Goal: Find specific page/section: Find specific page/section

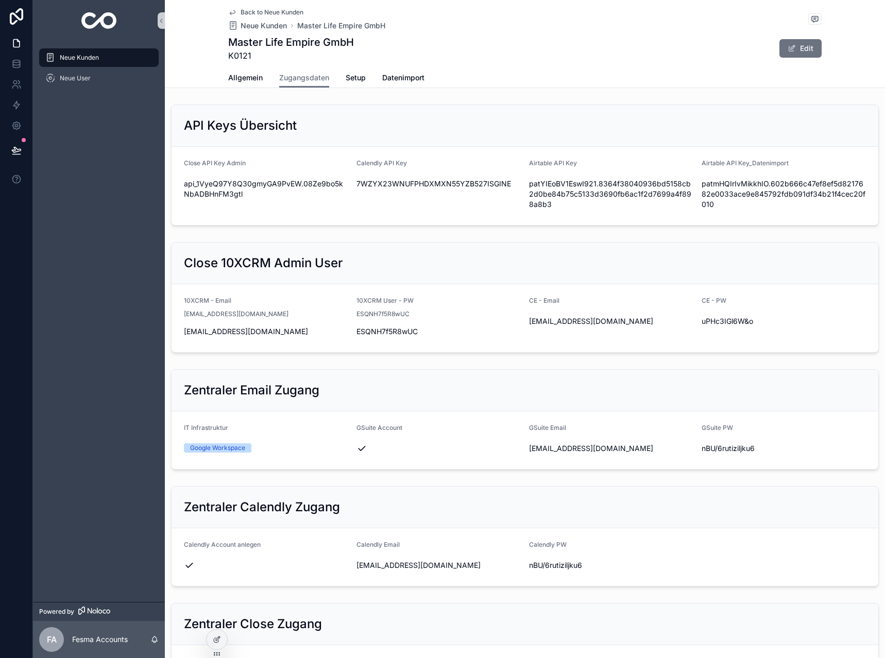
scroll to position [257, 0]
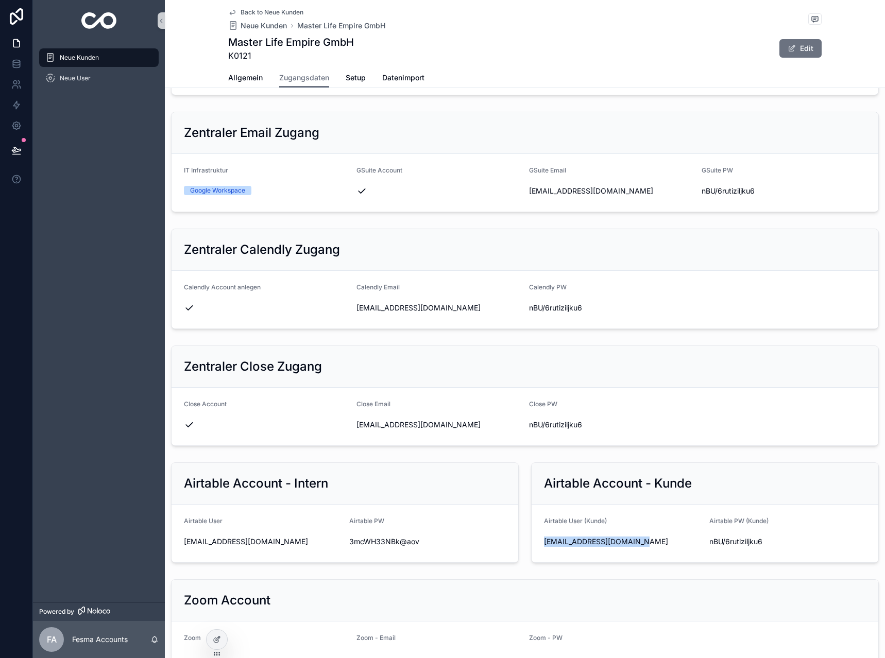
drag, startPoint x: 644, startPoint y: 545, endPoint x: 542, endPoint y: 549, distance: 101.6
click at [544, 549] on div "[EMAIL_ADDRESS][DOMAIN_NAME]" at bounding box center [622, 542] width 157 height 16
copy span "[EMAIL_ADDRESS][DOMAIN_NAME]"
drag, startPoint x: 760, startPoint y: 543, endPoint x: 700, endPoint y: 547, distance: 60.4
click at [700, 547] on form "Airtable User ([PERSON_NAME]) [EMAIL_ADDRESS][DOMAIN_NAME] Airtable PW ([PERSON…" at bounding box center [704, 534] width 347 height 58
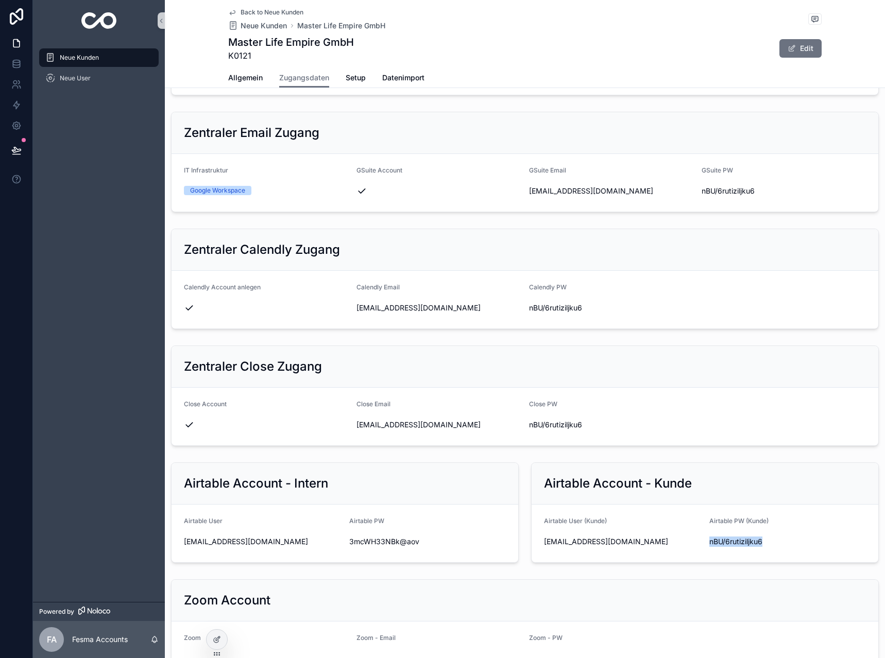
copy span "nBU/6rutiziljku6"
click at [245, 9] on span "Back to Neue Kunden" at bounding box center [271, 12] width 63 height 8
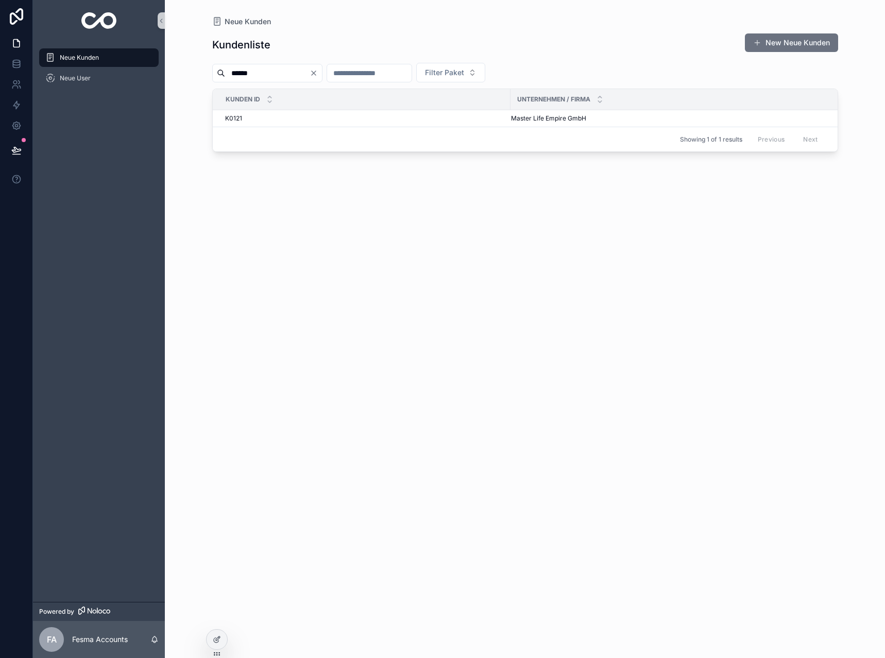
click at [299, 70] on input "******" at bounding box center [267, 73] width 84 height 14
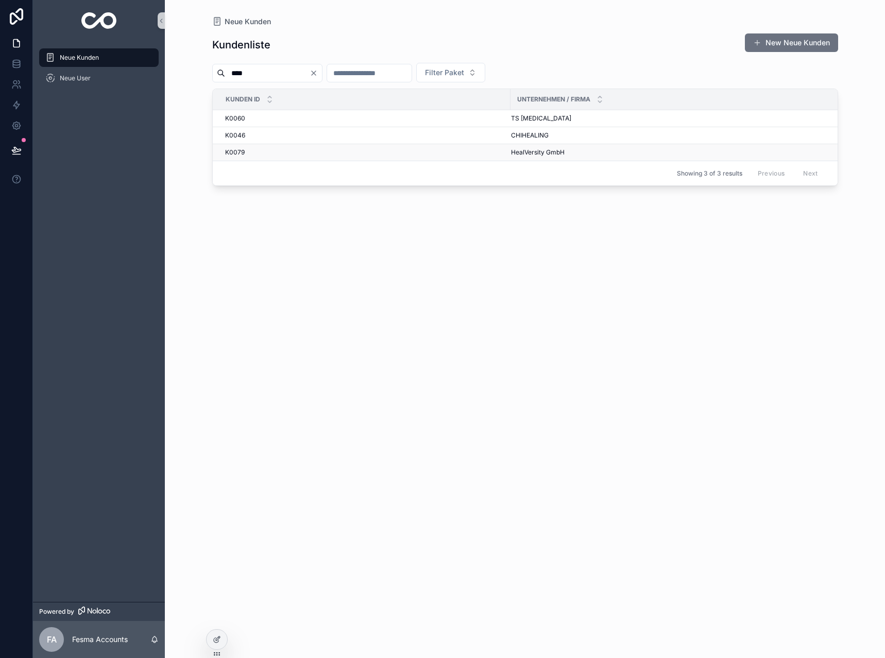
type input "****"
click at [531, 151] on span "HealVersity GmbH" at bounding box center [538, 152] width 54 height 8
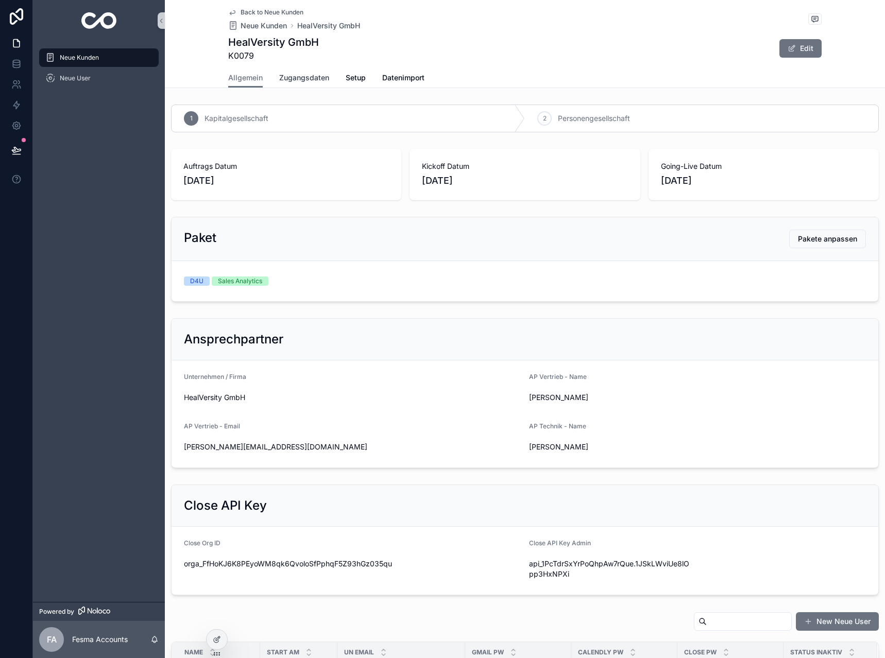
click at [286, 72] on link "Zugangsdaten" at bounding box center [304, 78] width 50 height 21
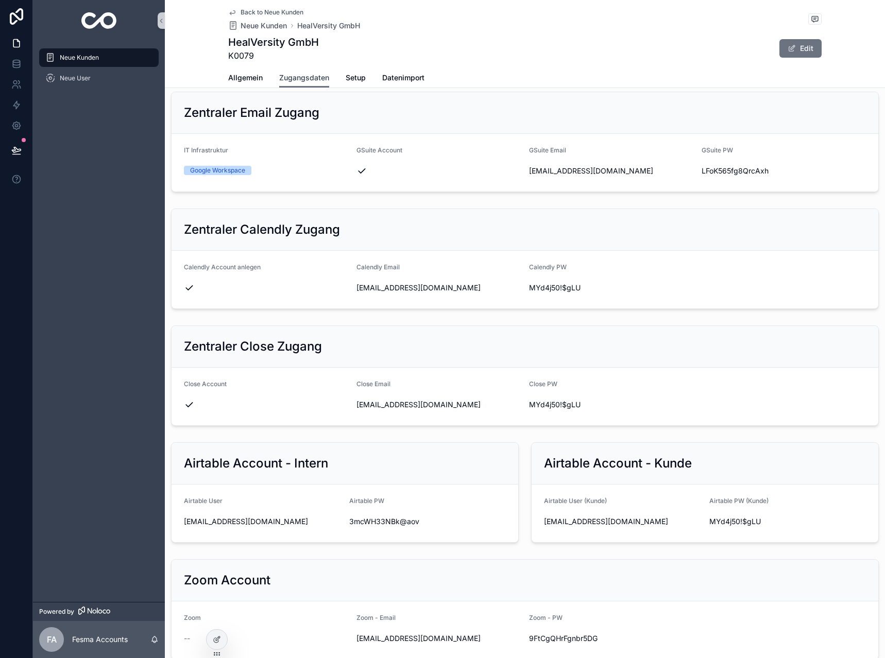
scroll to position [360, 0]
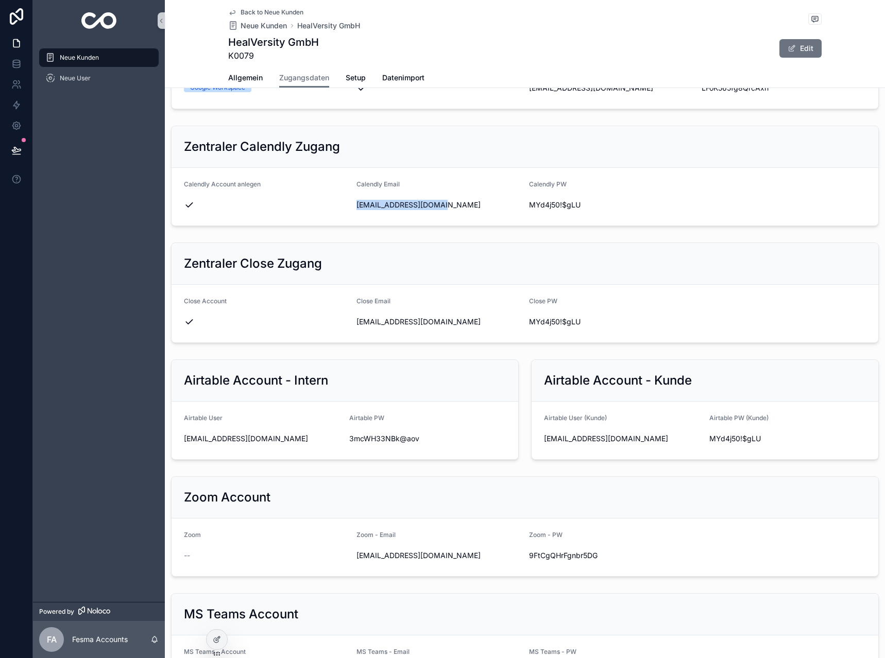
drag, startPoint x: 449, startPoint y: 206, endPoint x: 355, endPoint y: 213, distance: 94.5
click at [355, 213] on form "Calendly Account anlegen Calendly Email [EMAIL_ADDRESS][DOMAIN_NAME] Calendly P…" at bounding box center [524, 197] width 707 height 58
copy span "[EMAIL_ADDRESS][DOMAIN_NAME]"
drag, startPoint x: 599, startPoint y: 206, endPoint x: 527, endPoint y: 201, distance: 72.3
click at [529, 201] on div "MYd4j50!$gLU" at bounding box center [611, 205] width 164 height 10
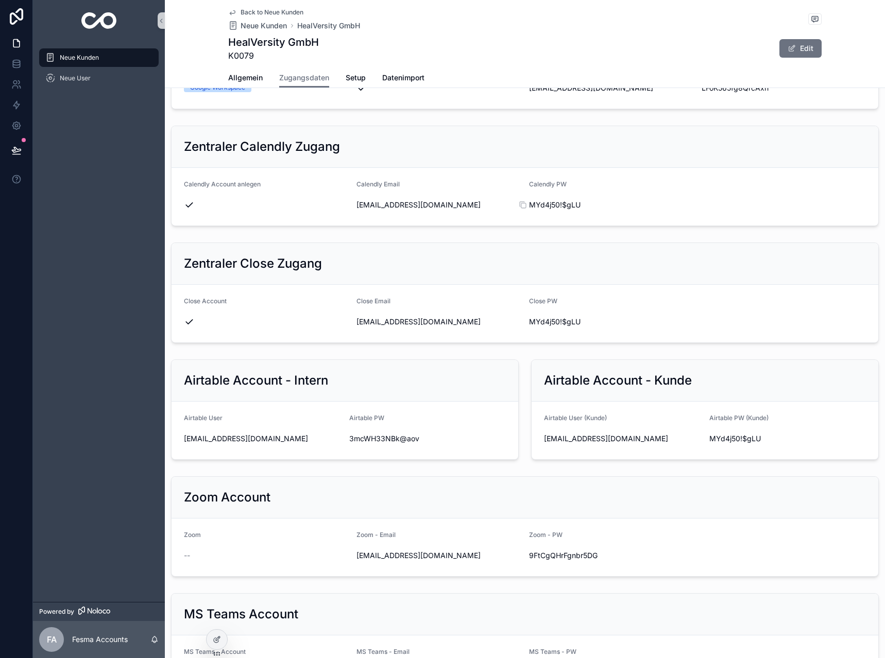
click at [532, 205] on span "MYd4j50!$gLU" at bounding box center [611, 205] width 164 height 10
copy div "MYd4j50!$gLU"
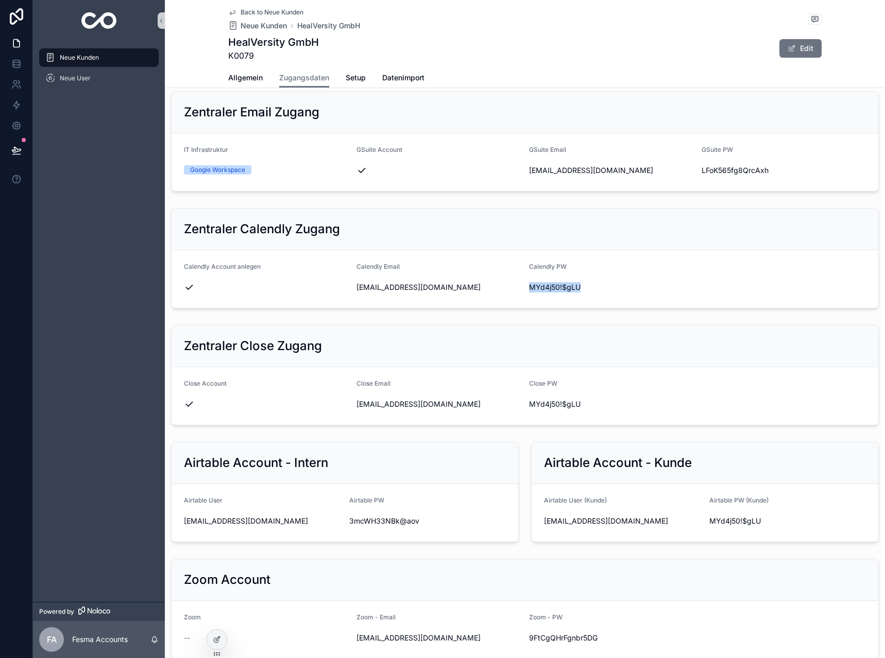
scroll to position [206, 0]
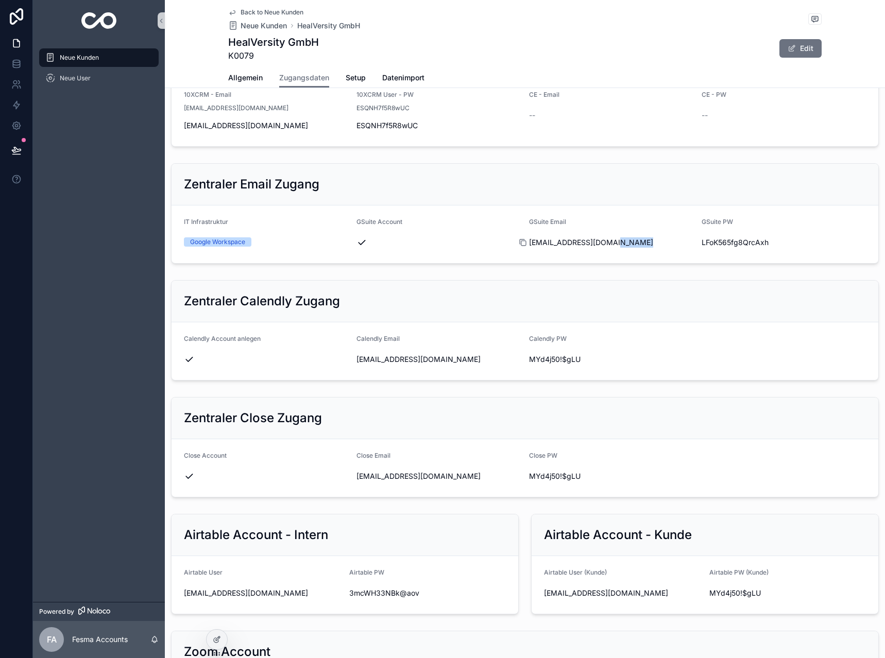
drag, startPoint x: 626, startPoint y: 242, endPoint x: 528, endPoint y: 241, distance: 97.8
click at [529, 241] on div "[EMAIL_ADDRESS][DOMAIN_NAME]" at bounding box center [611, 242] width 164 height 10
click at [528, 240] on div "scrollable content" at bounding box center [527, 242] width 16 height 8
click at [523, 241] on icon "scrollable content" at bounding box center [523, 242] width 8 height 8
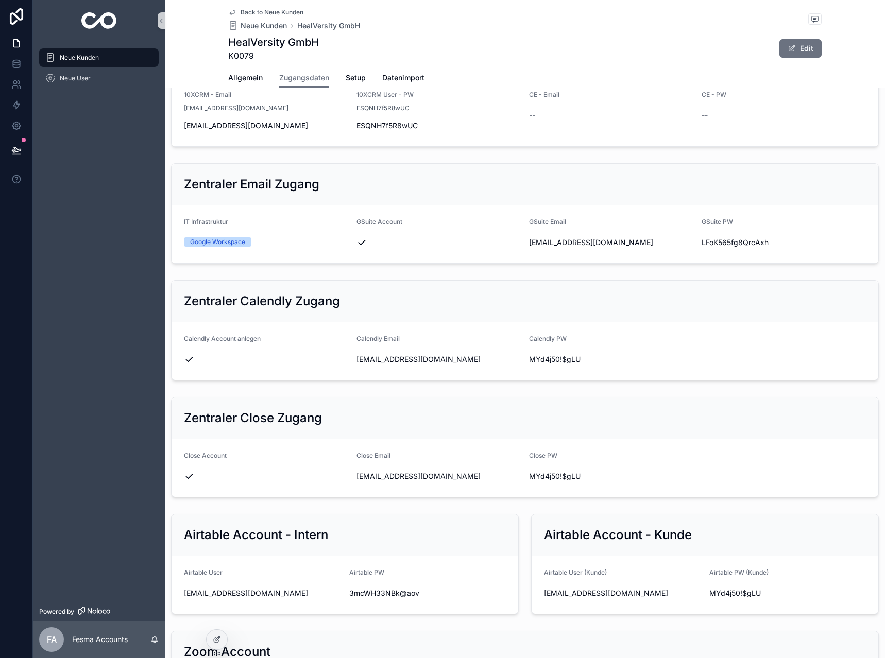
drag, startPoint x: 719, startPoint y: 243, endPoint x: 770, endPoint y: 248, distance: 50.8
click at [770, 248] on form "IT Infrastruktur Google Workspace GSuite Account GSuite Email [EMAIL_ADDRESS][D…" at bounding box center [524, 234] width 707 height 58
drag, startPoint x: 770, startPoint y: 245, endPoint x: 694, endPoint y: 243, distance: 76.2
click at [701, 243] on div "LFoK565fg8QrcAxh" at bounding box center [783, 242] width 164 height 10
click at [691, 240] on icon "scrollable content" at bounding box center [695, 242] width 8 height 8
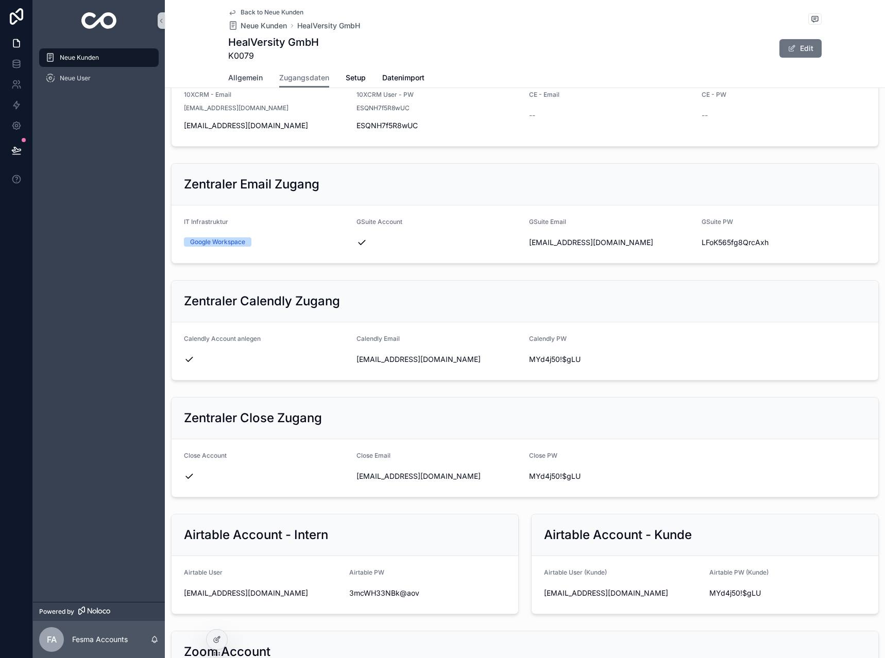
click at [242, 78] on span "Allgemein" at bounding box center [245, 78] width 35 height 10
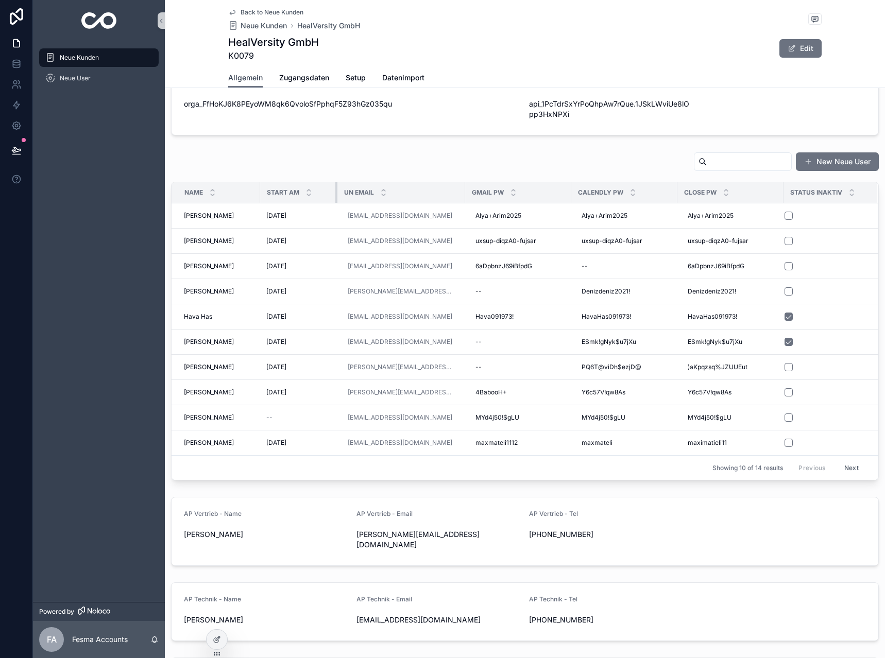
scroll to position [463, 0]
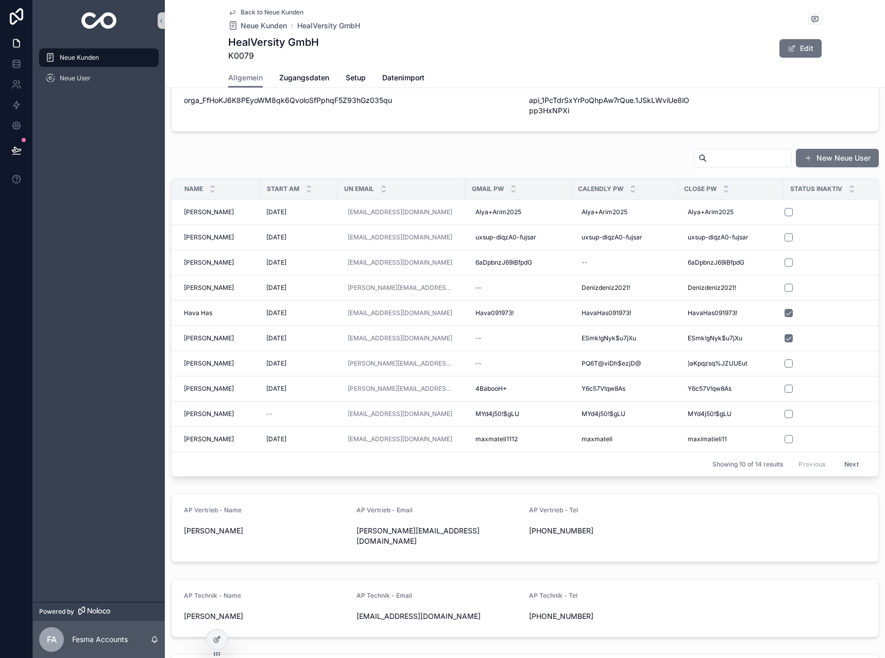
click at [840, 461] on button "Next" at bounding box center [851, 464] width 29 height 16
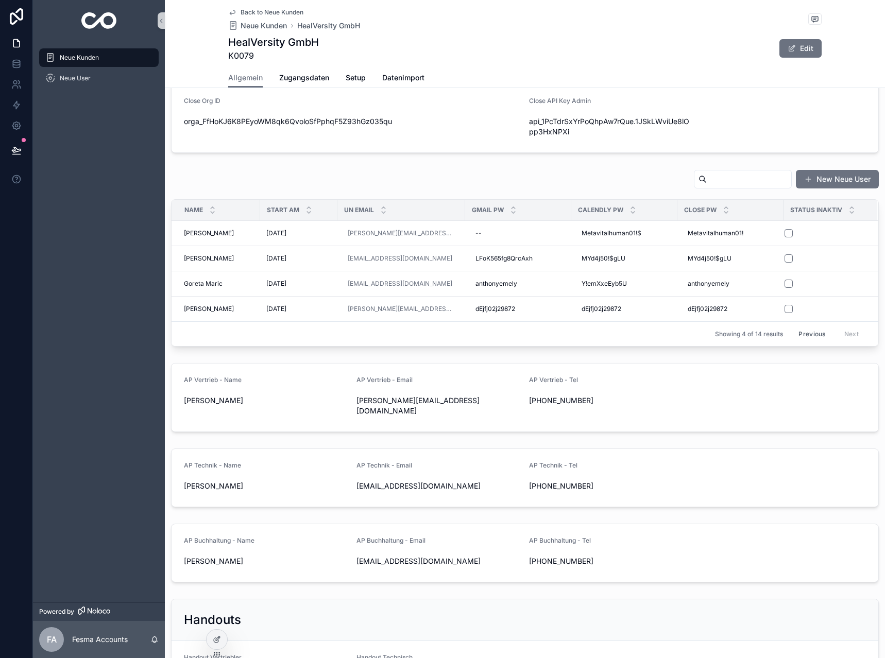
scroll to position [463, 0]
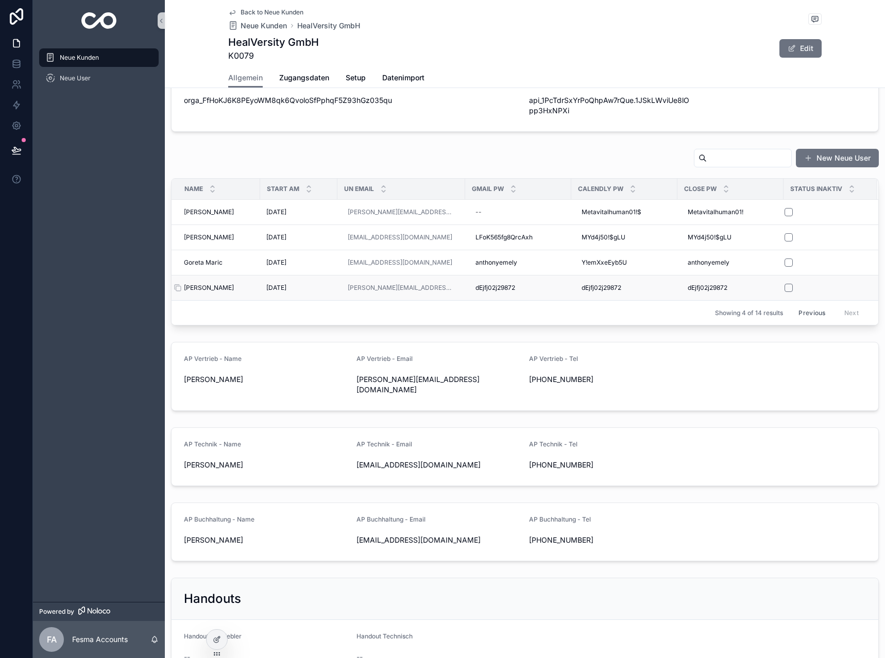
click at [208, 286] on span "[PERSON_NAME]" at bounding box center [209, 288] width 50 height 8
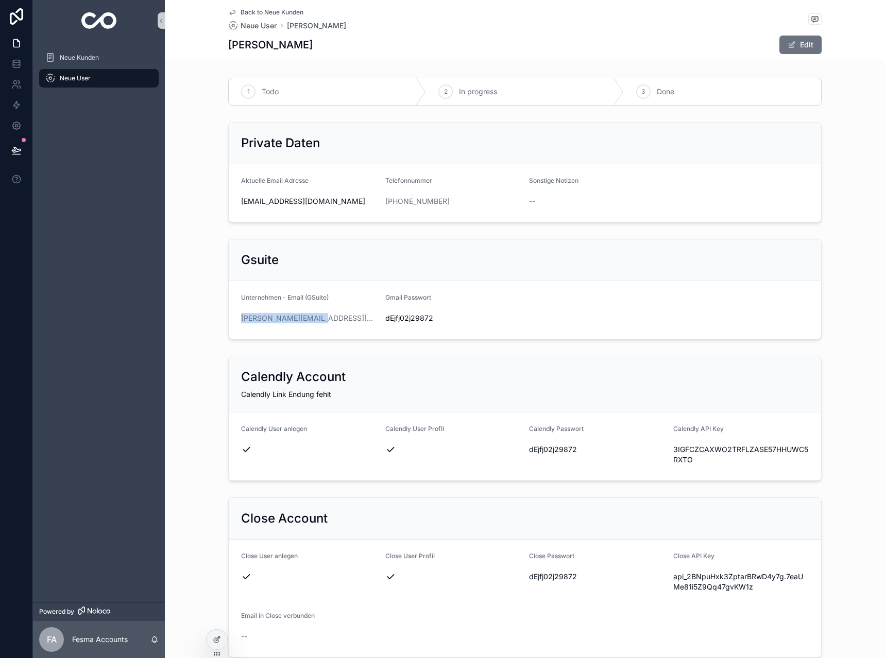
drag, startPoint x: 326, startPoint y: 322, endPoint x: 237, endPoint y: 323, distance: 89.1
click at [241, 323] on div "Unternehmen - Email (GSuite) [PERSON_NAME][EMAIL_ADDRESS][DOMAIN_NAME]" at bounding box center [309, 310] width 136 height 33
copy link "[PERSON_NAME][EMAIL_ADDRESS][DOMAIN_NAME]"
drag, startPoint x: 441, startPoint y: 322, endPoint x: 376, endPoint y: 323, distance: 65.4
click at [376, 323] on form "Unternehmen - Email (GSuite) [PERSON_NAME][EMAIL_ADDRESS][DOMAIN_NAME] Gmail Pa…" at bounding box center [525, 310] width 592 height 58
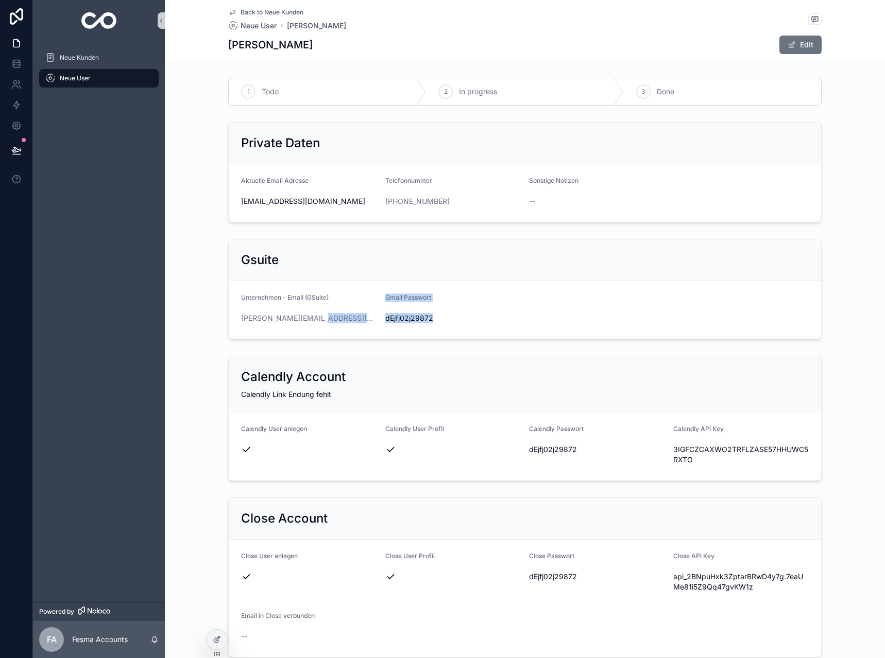
click at [385, 320] on span "dEjfj02j29872" at bounding box center [453, 318] width 136 height 10
click at [386, 320] on span "dEjfj02j29872" at bounding box center [453, 318] width 136 height 10
copy span "dEjfj02j29872"
click at [262, 12] on span "Back to Neue Kunden" at bounding box center [271, 12] width 63 height 8
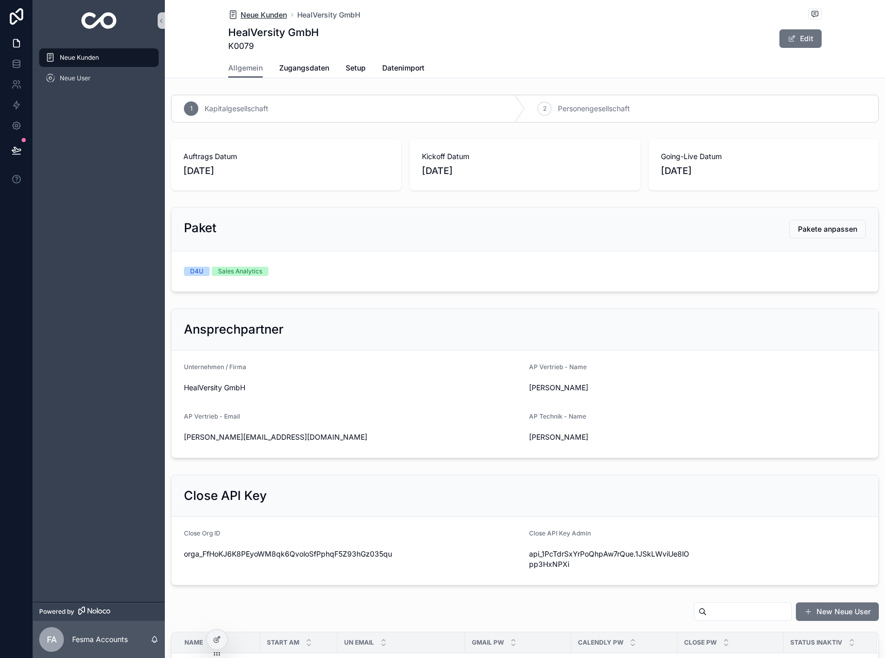
click at [263, 12] on span "Neue Kunden" at bounding box center [263, 15] width 46 height 10
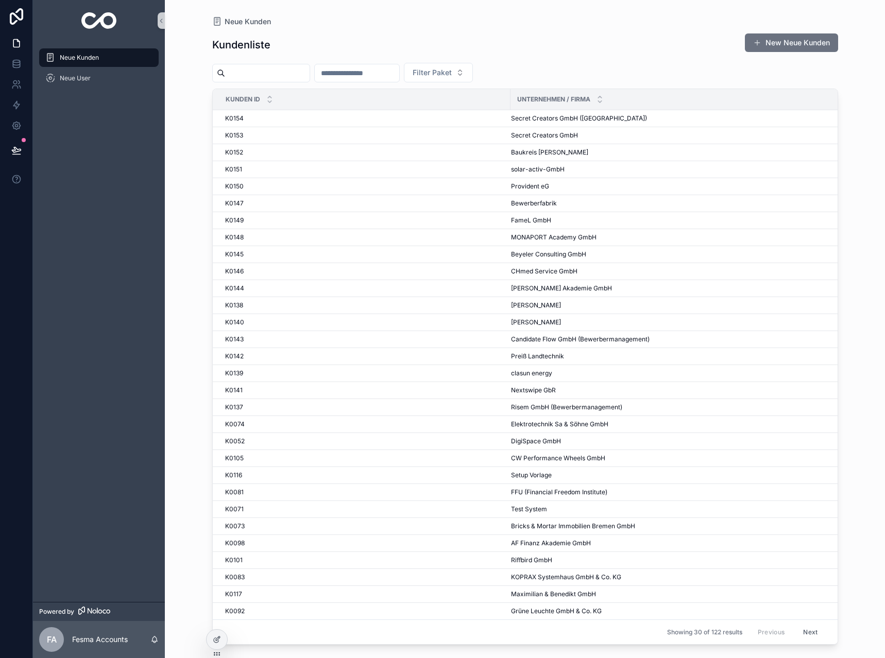
click at [387, 73] on input "scrollable content" at bounding box center [357, 73] width 84 height 14
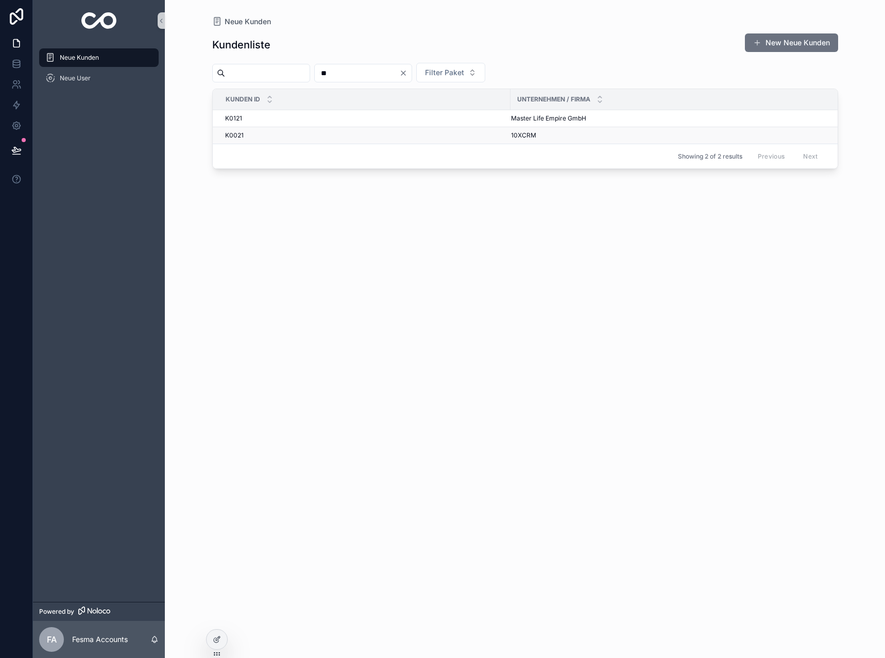
type input "**"
click at [519, 134] on span "10XCRM" at bounding box center [523, 135] width 25 height 8
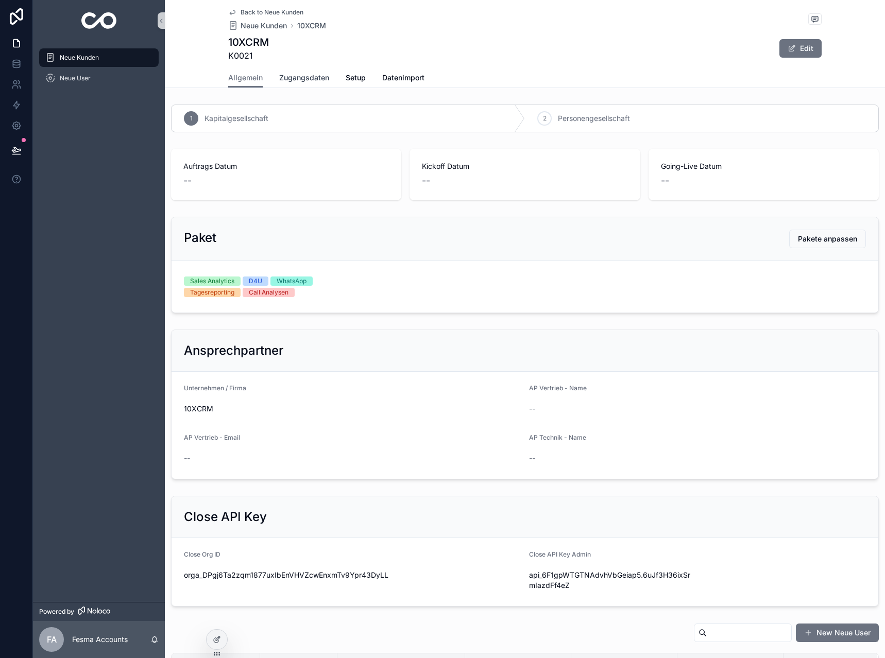
click at [304, 82] on span "Zugangsdaten" at bounding box center [304, 78] width 50 height 10
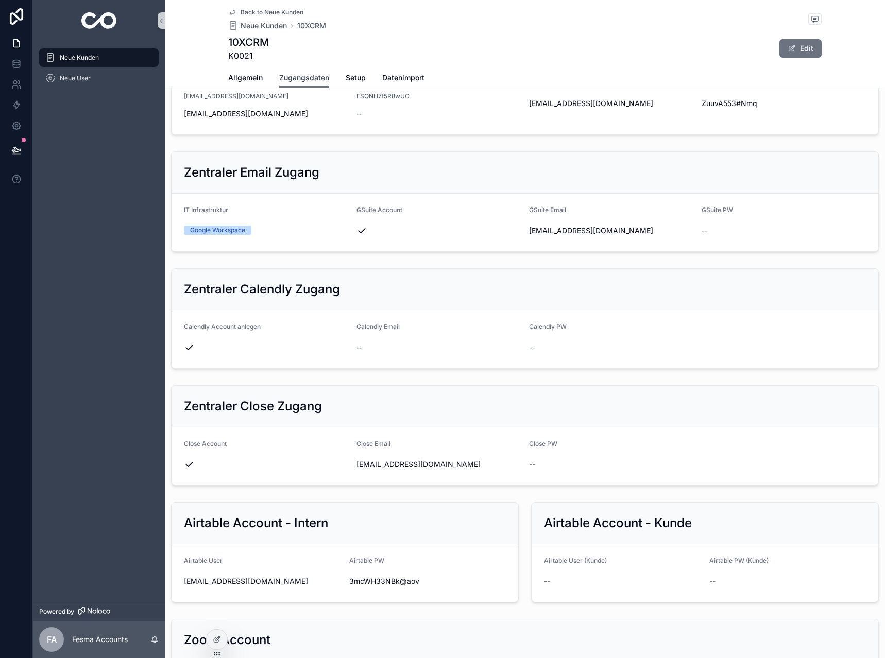
scroll to position [178, 0]
